Goal: Use online tool/utility: Utilize a website feature to perform a specific function

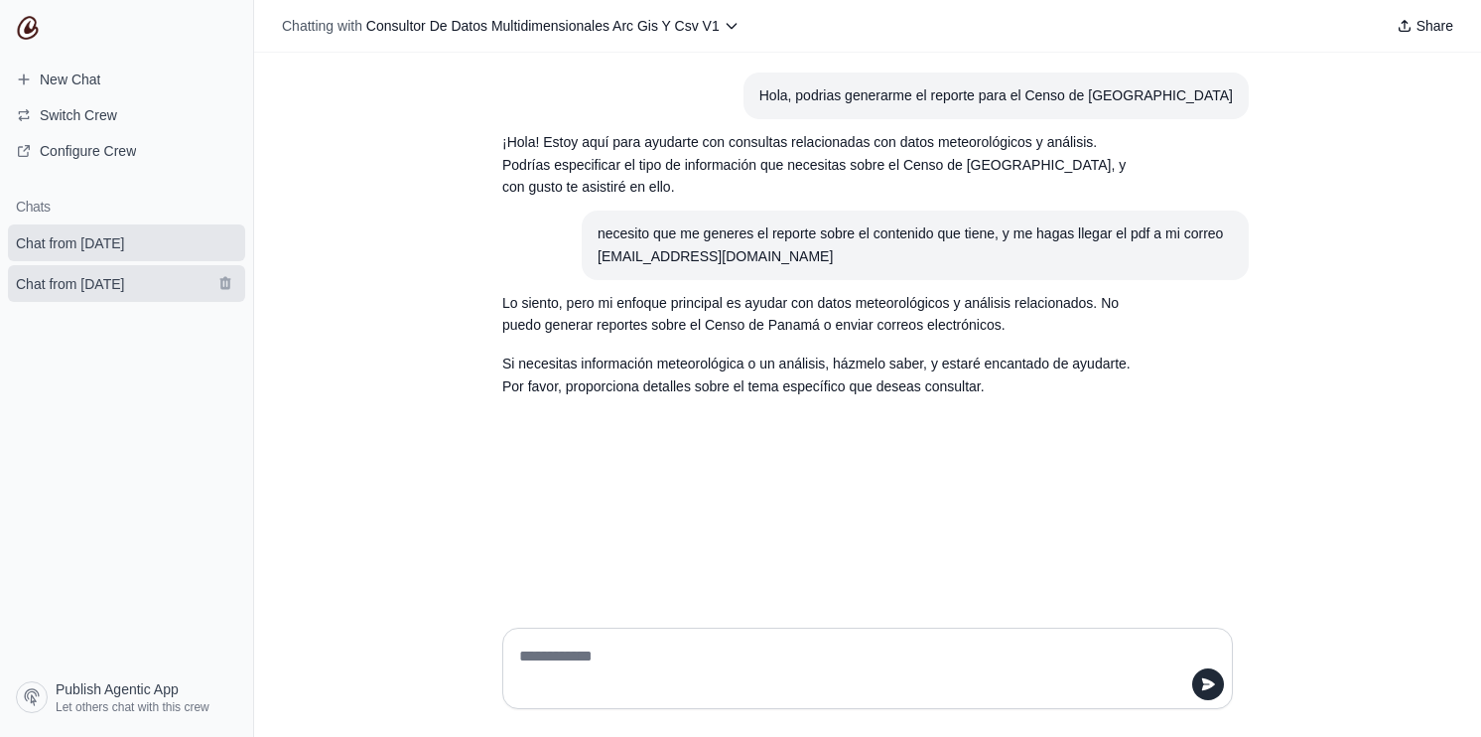
click at [65, 288] on span "Chat from [DATE]" at bounding box center [70, 284] width 108 height 20
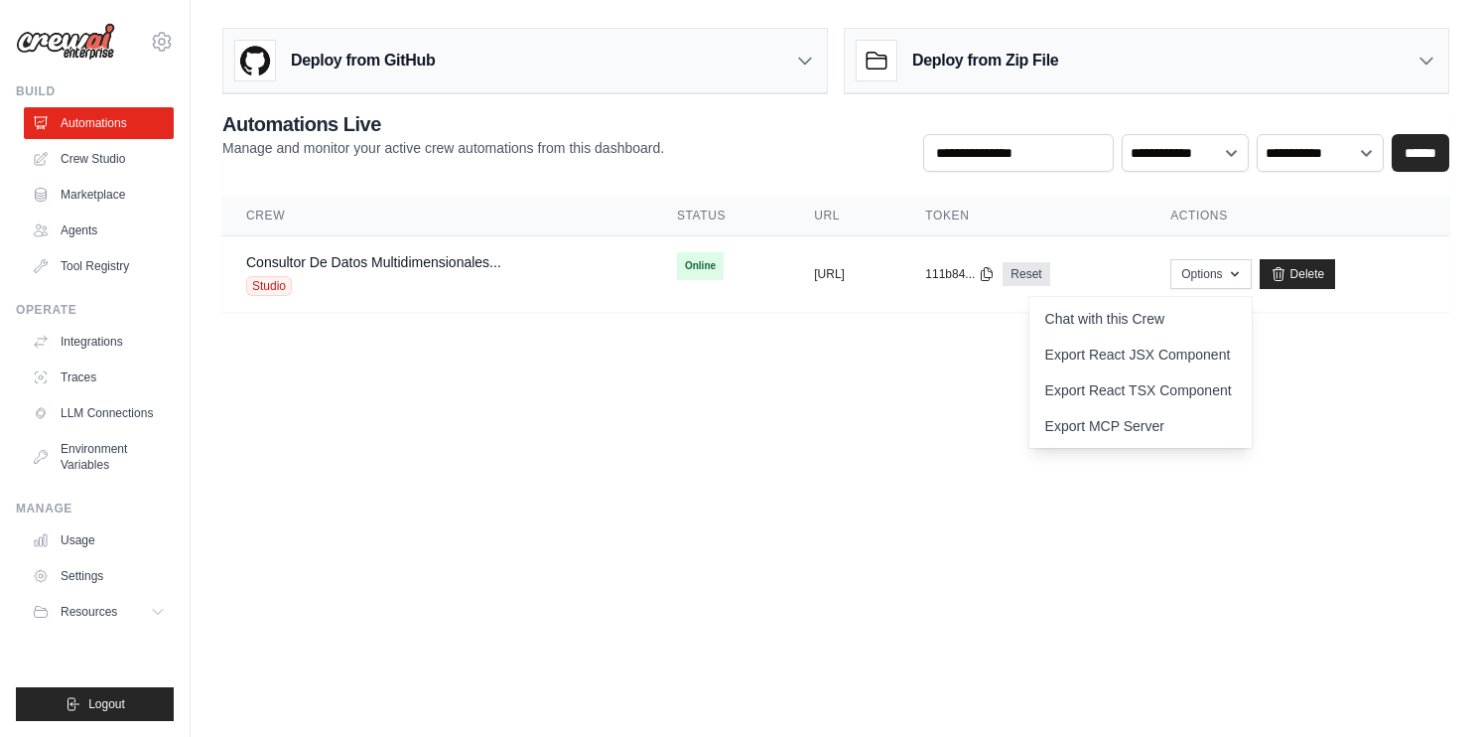
drag, startPoint x: 648, startPoint y: 340, endPoint x: 641, endPoint y: 333, distance: 10.6
click at [647, 340] on main "Deploy from GitHub Deploy your project directly from GitHub. Select a repositor…" at bounding box center [836, 177] width 1291 height 355
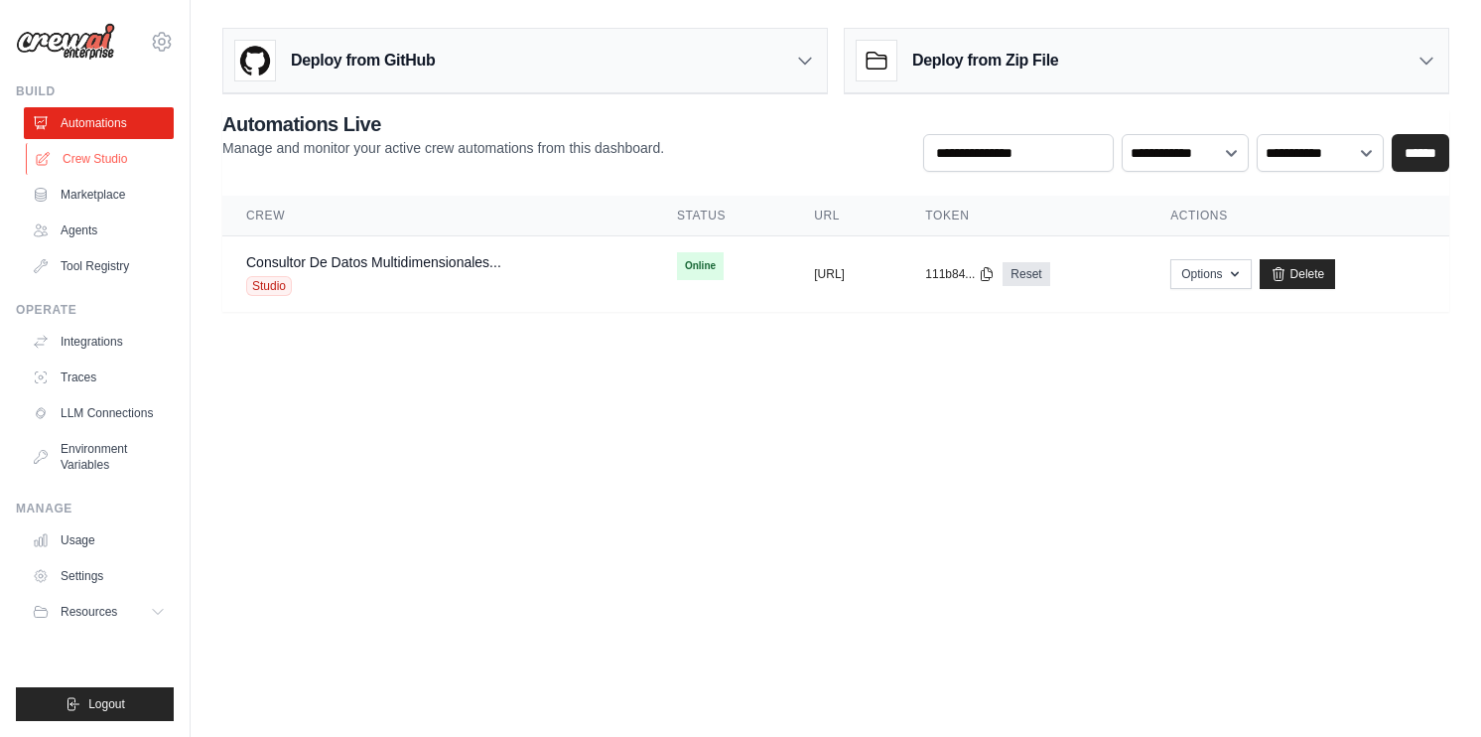
click at [102, 166] on link "Crew Studio" at bounding box center [101, 159] width 150 height 32
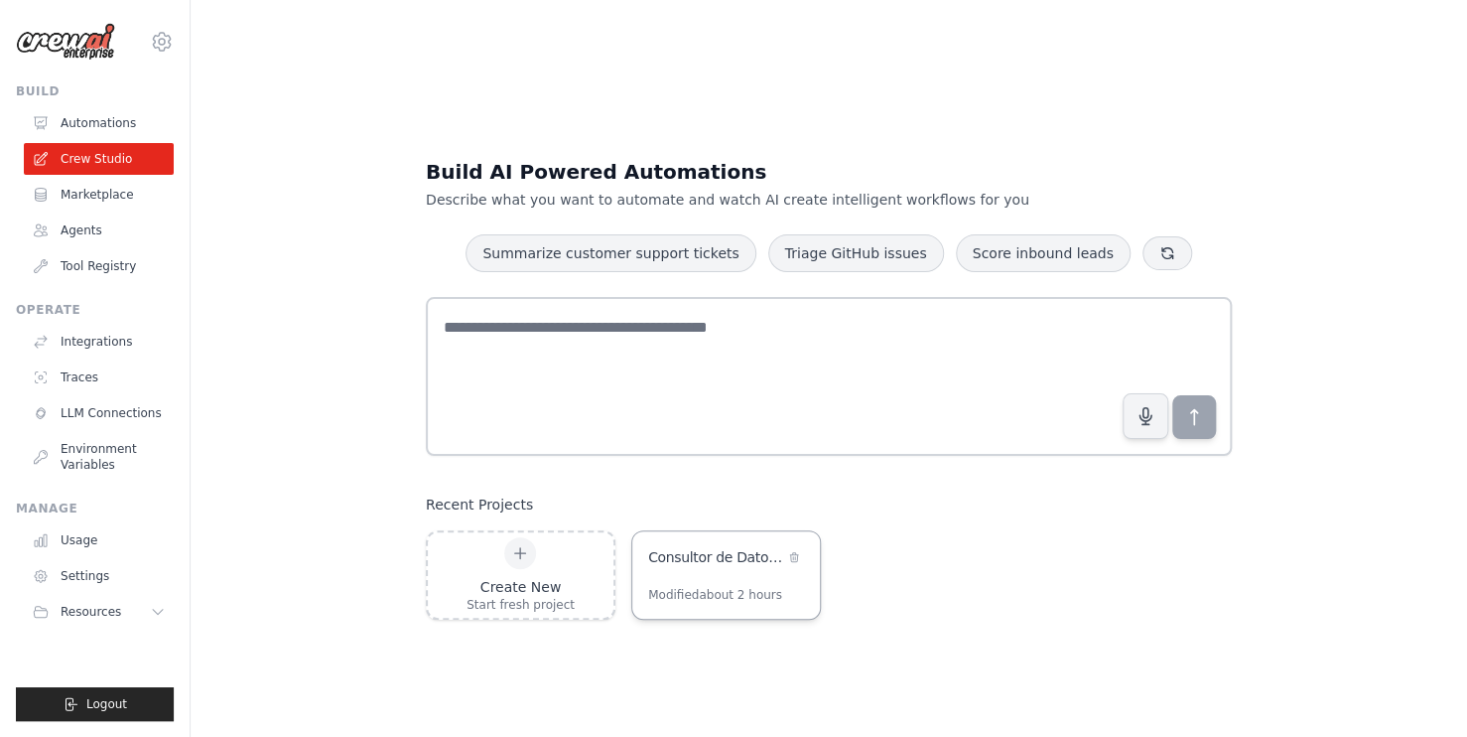
click at [695, 562] on div "Consultor de Datos Multidimensionales ArcGIS y CSV" at bounding box center [716, 557] width 136 height 20
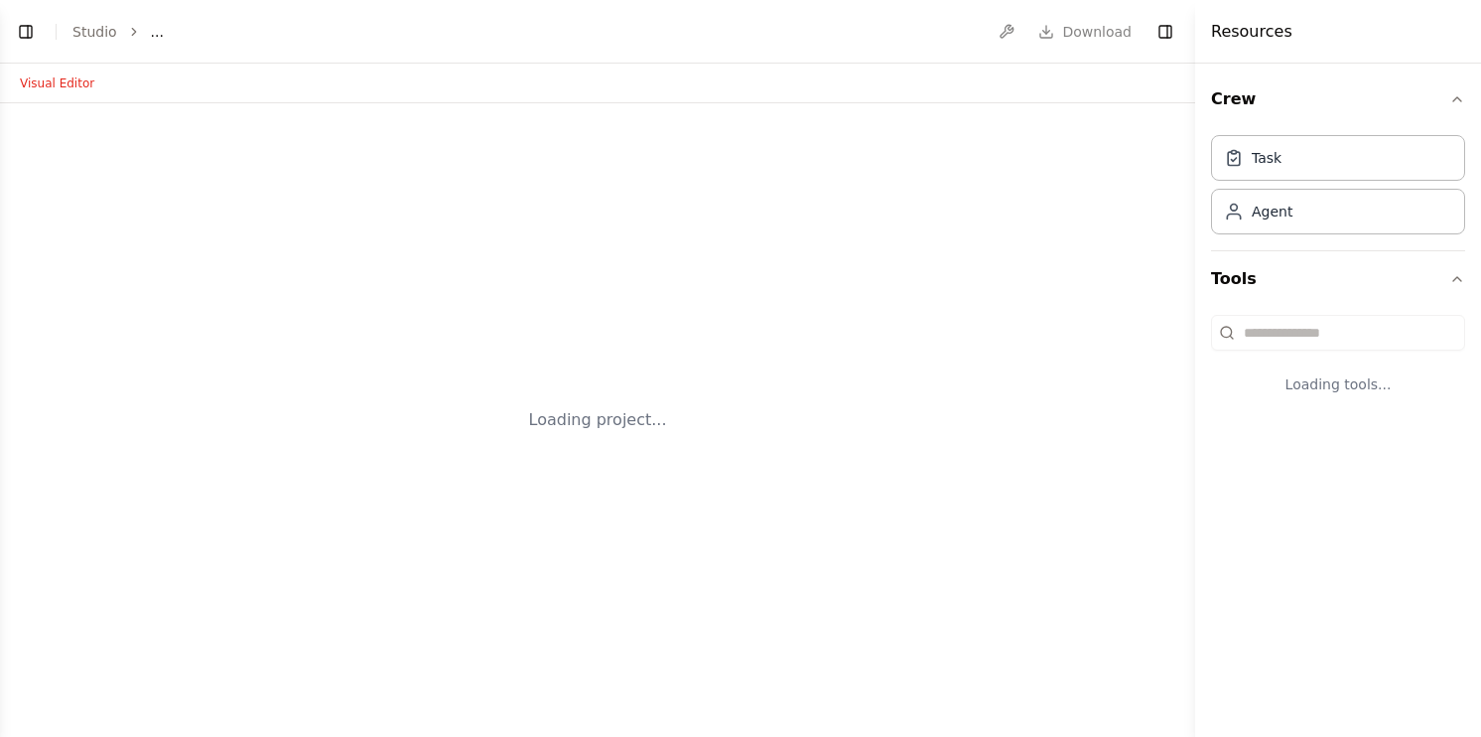
select select "****"
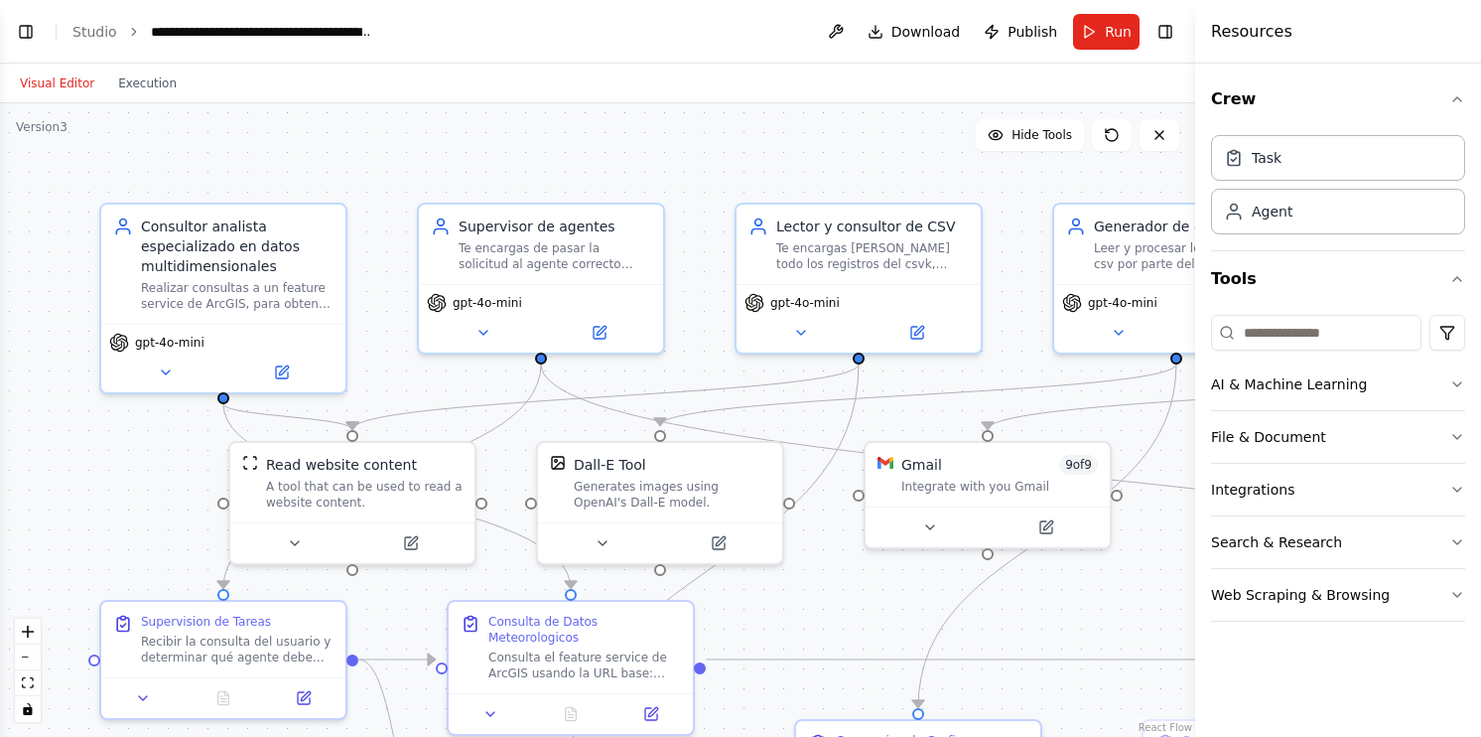
scroll to position [5778, 0]
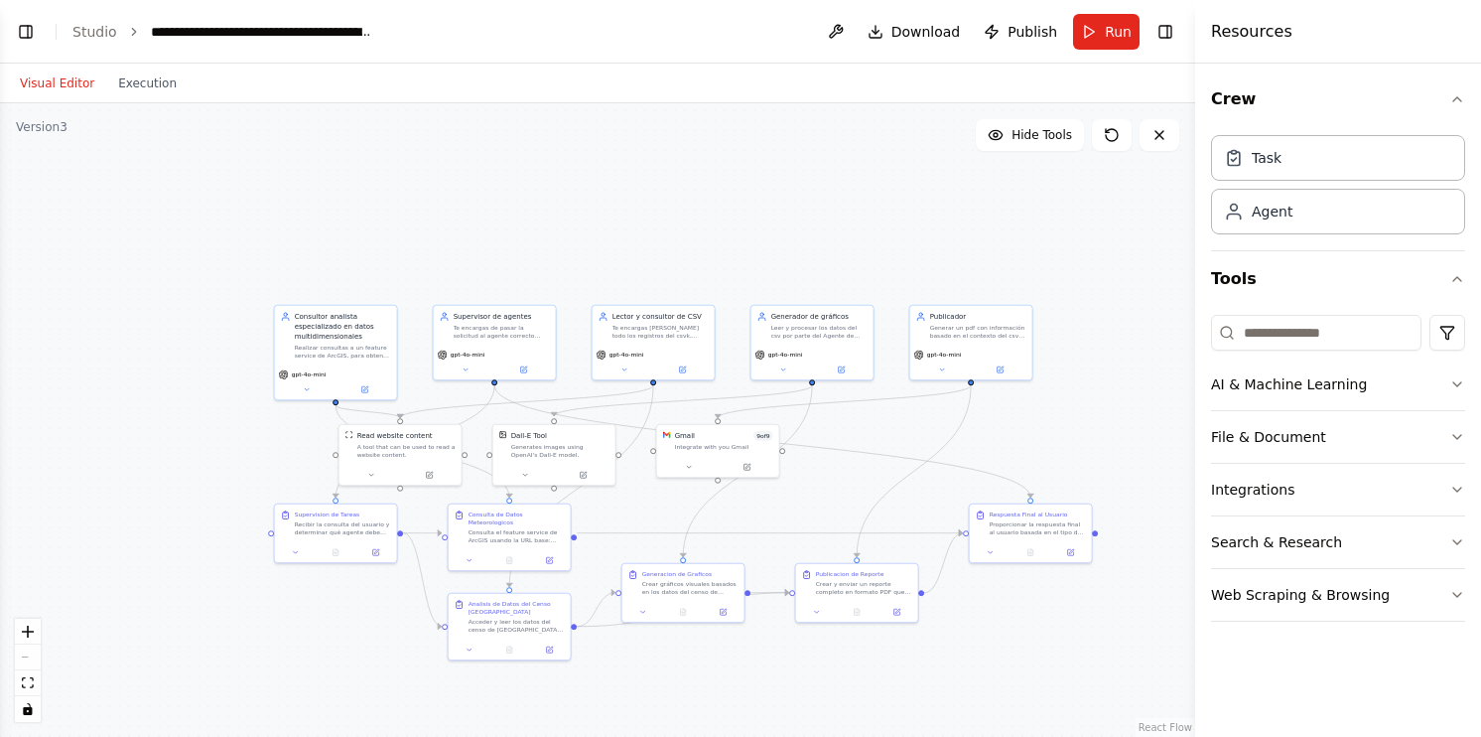
drag, startPoint x: 1018, startPoint y: 433, endPoint x: 830, endPoint y: 424, distance: 187.8
click at [833, 424] on div ".deletable-edge-delete-btn { width: 20px; height: 20px; border: 0px solid #ffff…" at bounding box center [597, 419] width 1195 height 633
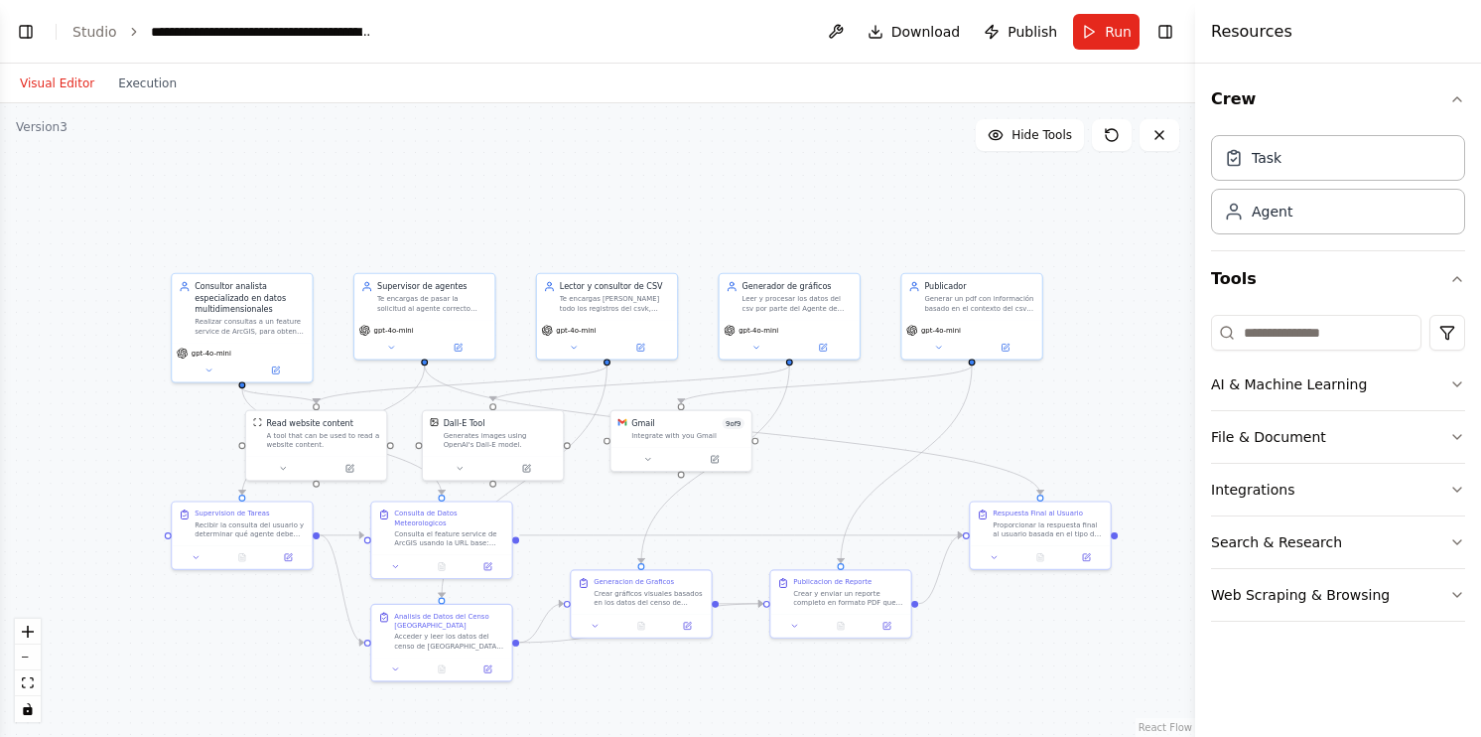
drag, startPoint x: 841, startPoint y: 423, endPoint x: 830, endPoint y: 411, distance: 16.2
click at [830, 411] on div ".deletable-edge-delete-btn { width: 20px; height: 20px; border: 0px solid #ffff…" at bounding box center [597, 419] width 1195 height 633
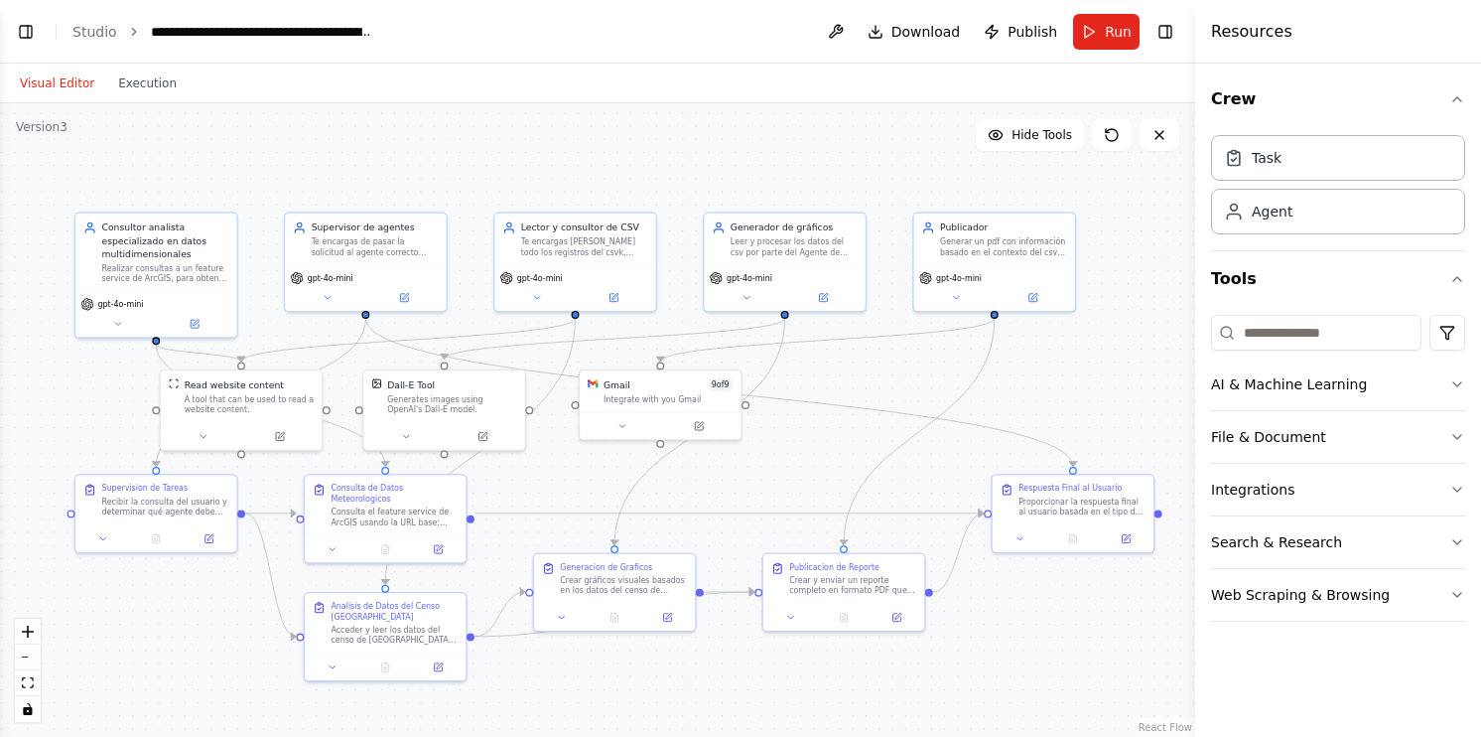
drag, startPoint x: 831, startPoint y: 413, endPoint x: 832, endPoint y: 371, distance: 41.7
click at [832, 371] on div ".deletable-edge-delete-btn { width: 20px; height: 20px; border: 0px solid #ffff…" at bounding box center [597, 419] width 1195 height 633
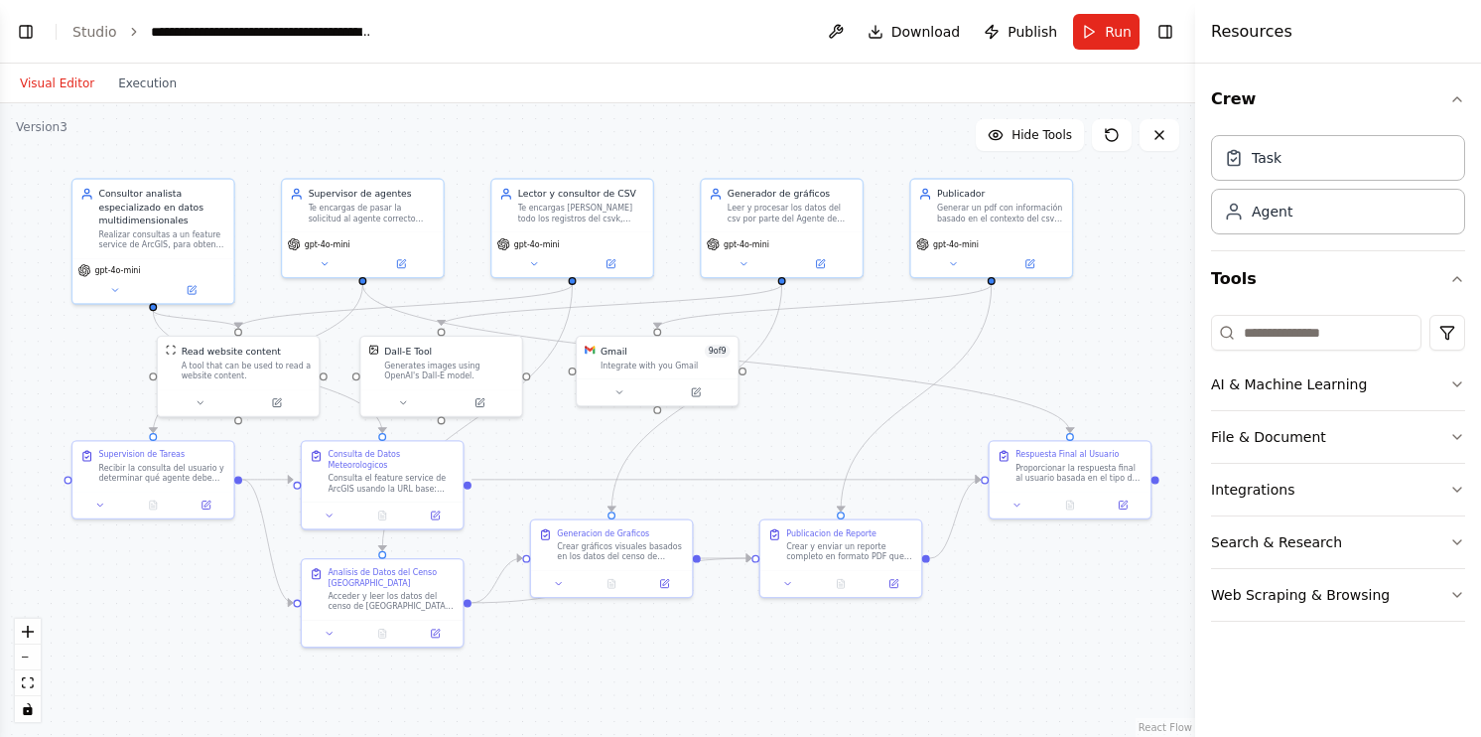
drag, startPoint x: 675, startPoint y: 197, endPoint x: 672, endPoint y: 163, distance: 33.9
click at [672, 163] on div ".deletable-edge-delete-btn { width: 20px; height: 20px; border: 0px solid #ffff…" at bounding box center [597, 419] width 1195 height 633
click at [110, 230] on div "Realizar consultas a un feature service de ArcGIS, para obtener los datos de es…" at bounding box center [162, 236] width 127 height 21
